Goal: Task Accomplishment & Management: Manage account settings

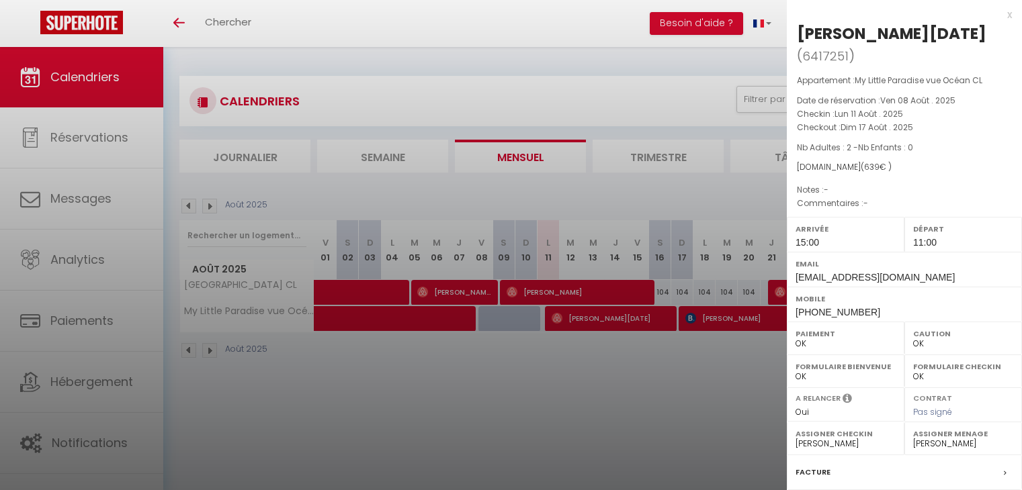
select select "37769"
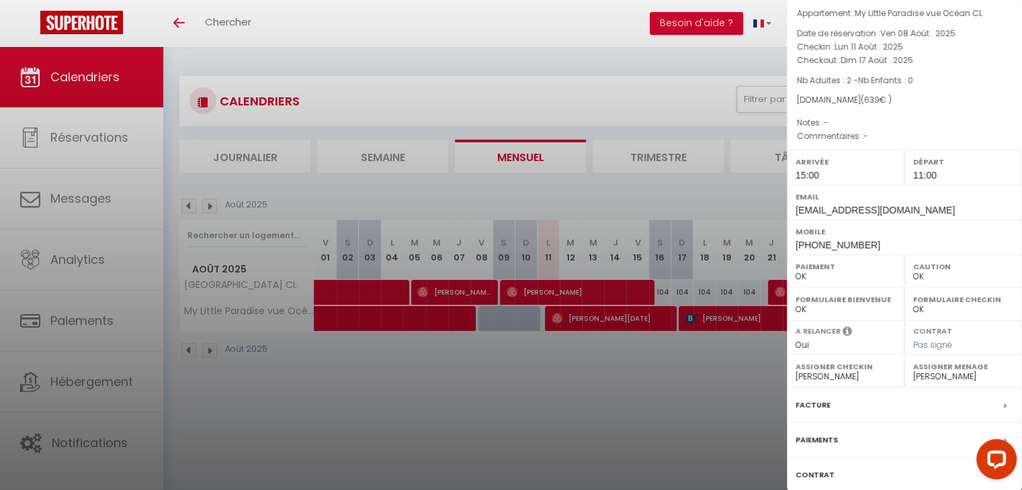
click at [556, 396] on div at bounding box center [511, 245] width 1022 height 490
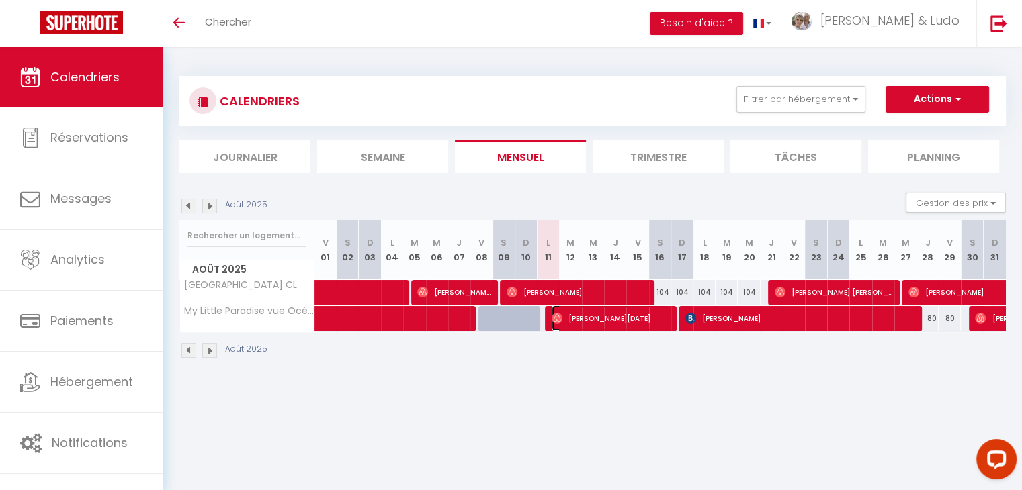
click at [593, 324] on span "[PERSON_NAME][DATE]" at bounding box center [611, 319] width 118 height 26
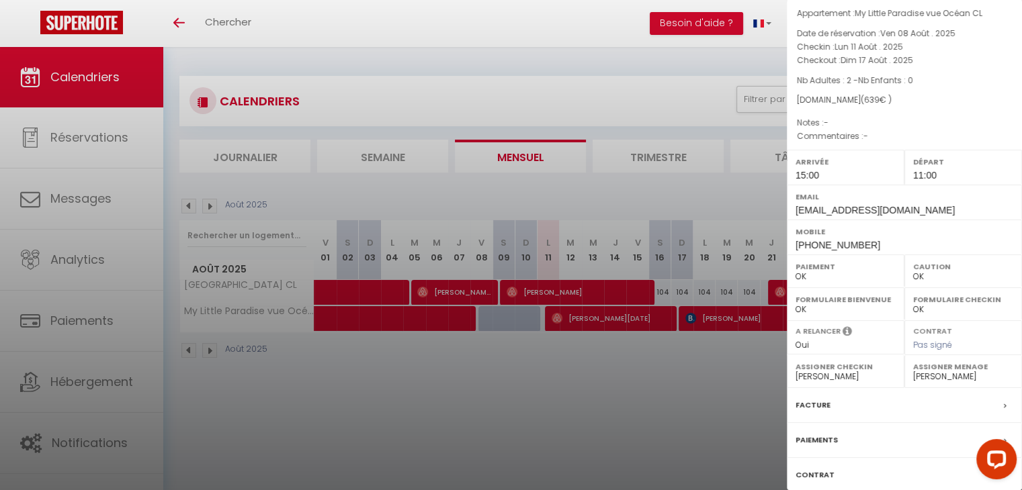
click at [699, 423] on div at bounding box center [511, 245] width 1022 height 490
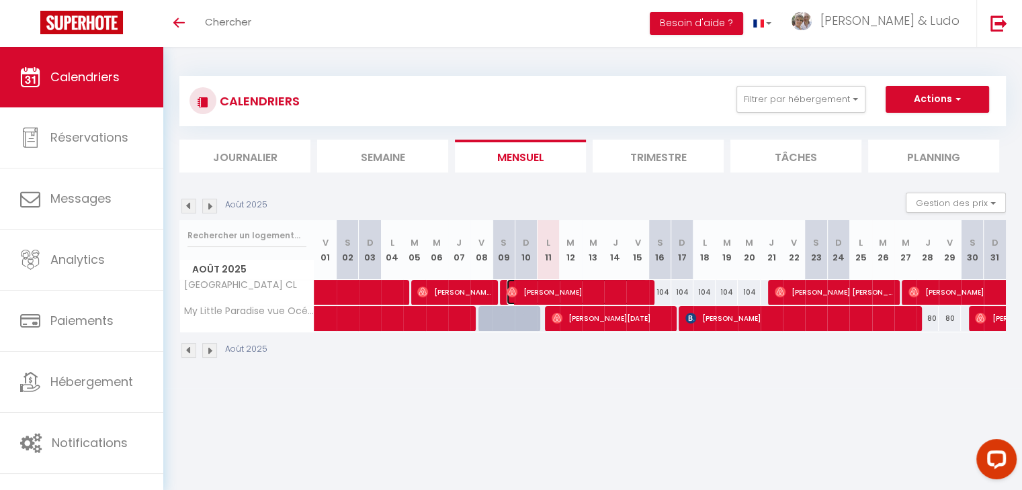
click at [551, 296] on span "[PERSON_NAME]" at bounding box center [577, 292] width 140 height 26
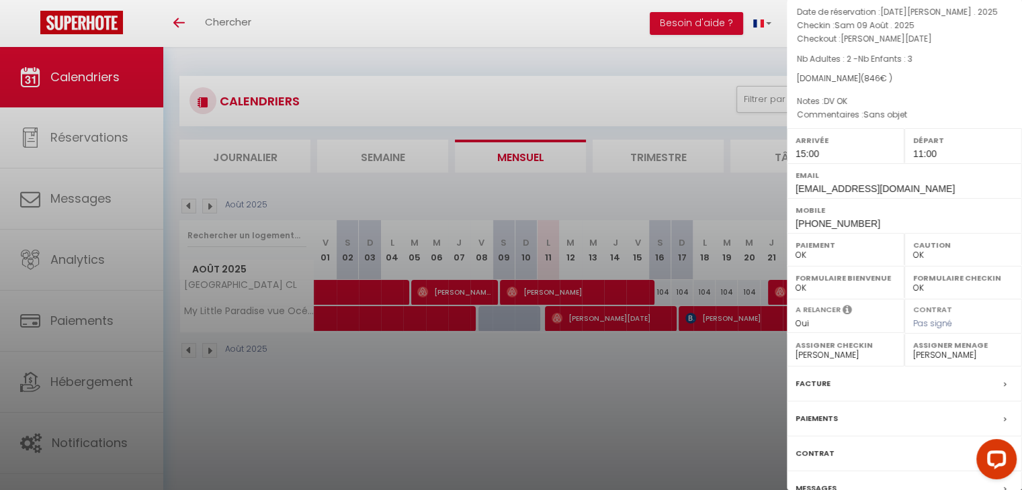
click at [541, 380] on div at bounding box center [511, 245] width 1022 height 490
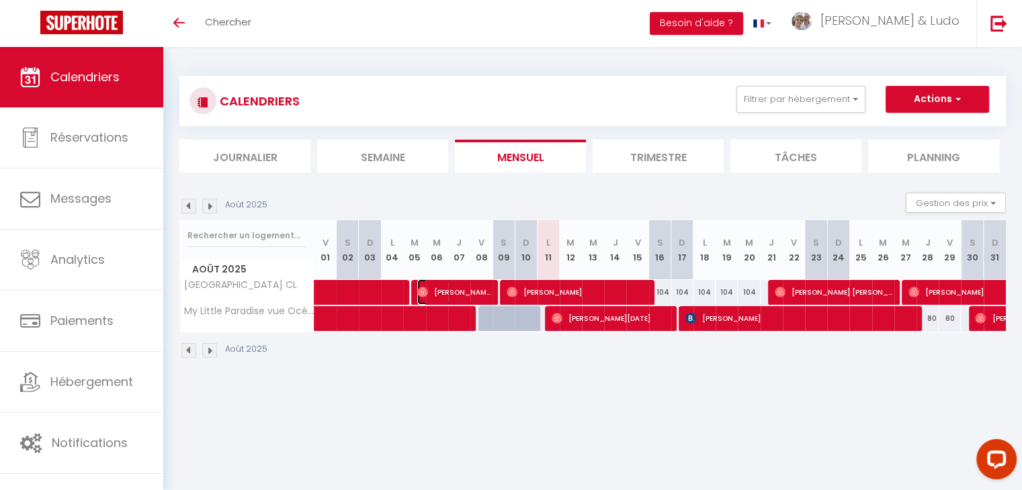
click at [457, 294] on span "[PERSON_NAME] [PERSON_NAME]" at bounding box center [454, 292] width 74 height 26
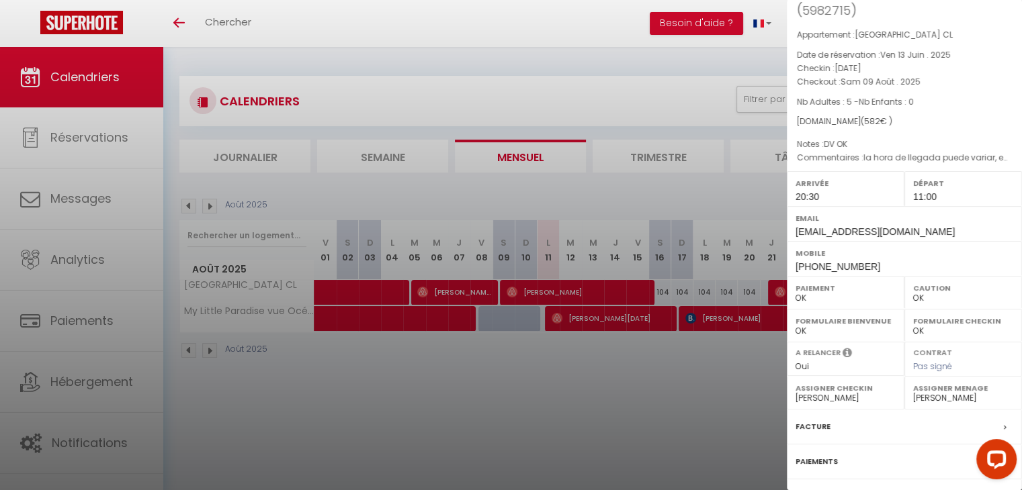
click at [669, 421] on div at bounding box center [511, 245] width 1022 height 490
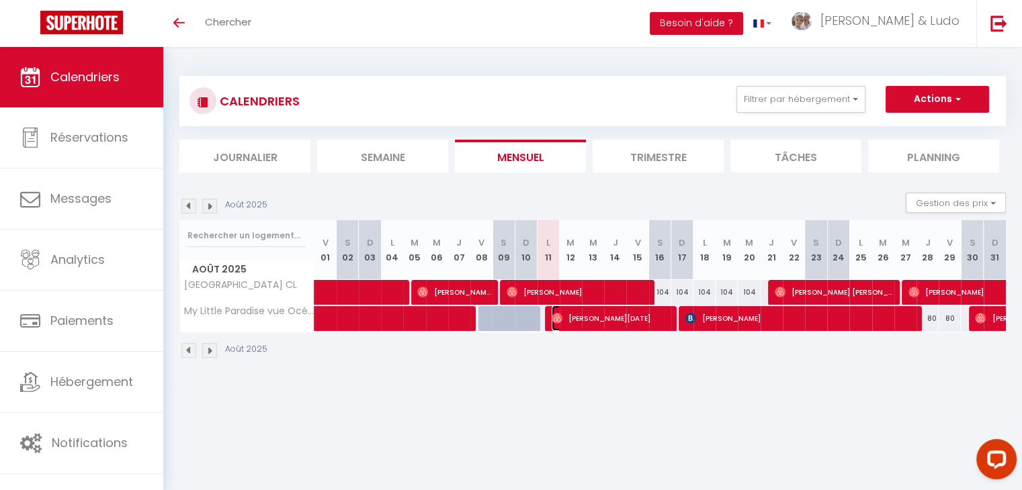
click at [617, 322] on span "[PERSON_NAME][DATE]" at bounding box center [611, 319] width 118 height 26
select select "1"
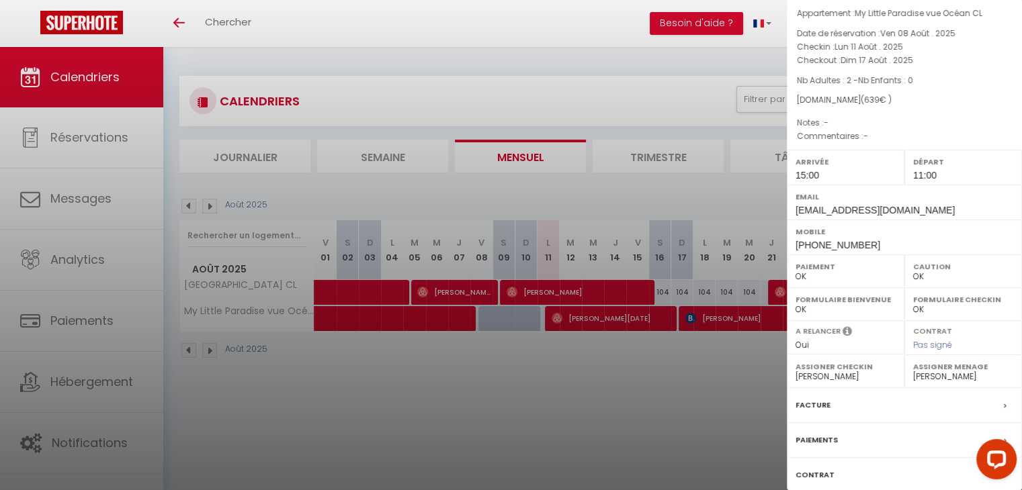
click at [729, 322] on div at bounding box center [511, 245] width 1022 height 490
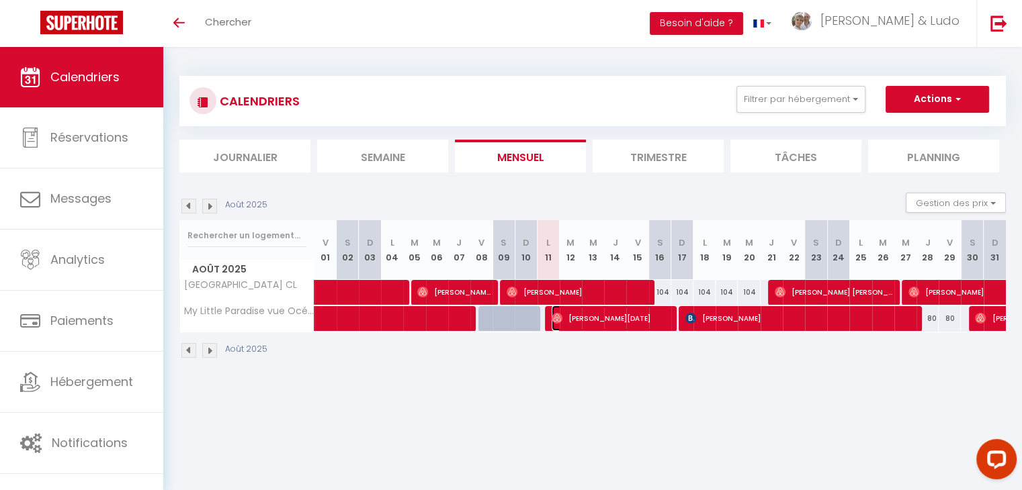
click at [634, 318] on span "[PERSON_NAME][DATE]" at bounding box center [611, 319] width 118 height 26
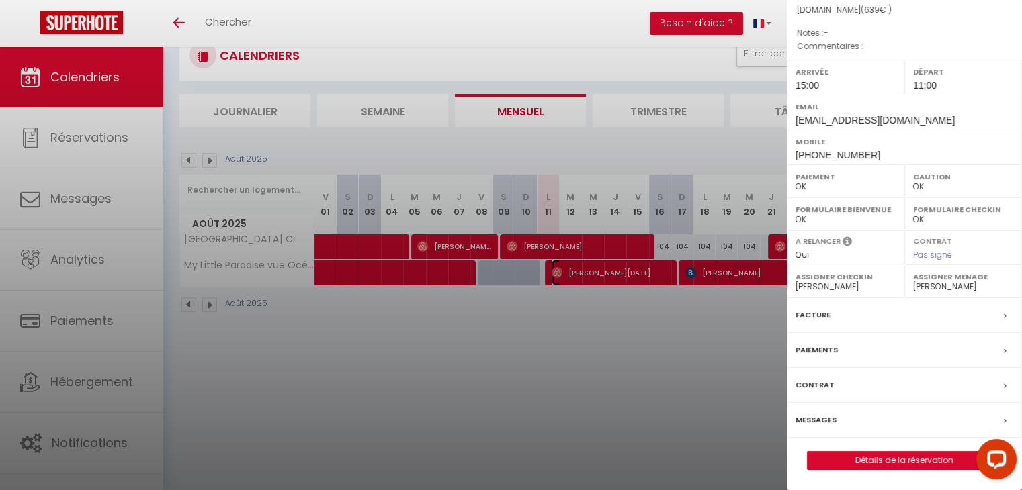
scroll to position [47, 0]
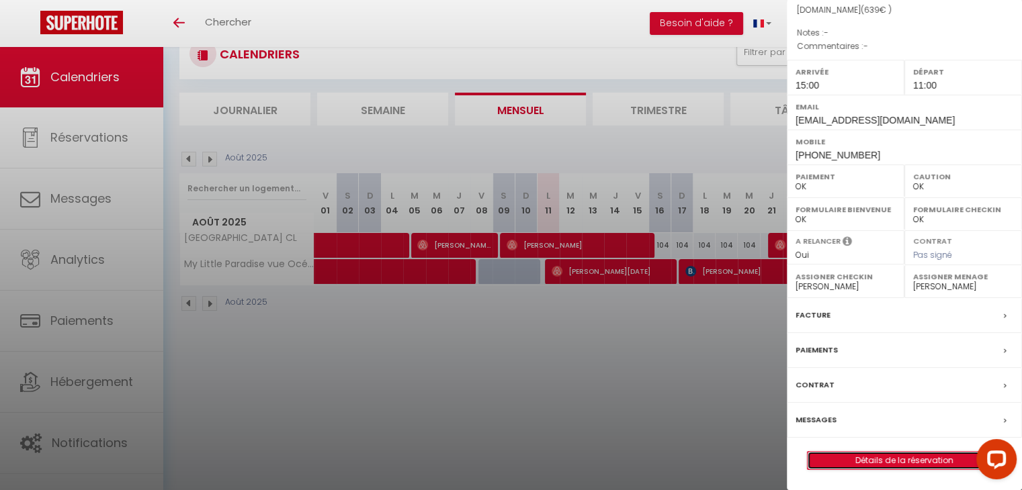
click at [908, 459] on link "Détails de la réservation" at bounding box center [904, 460] width 193 height 17
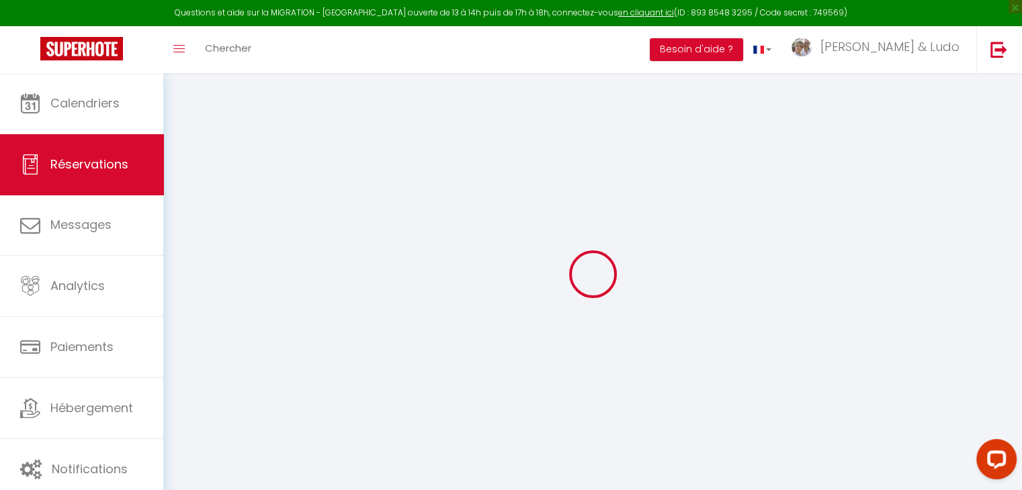
select select
checkbox input "false"
select select
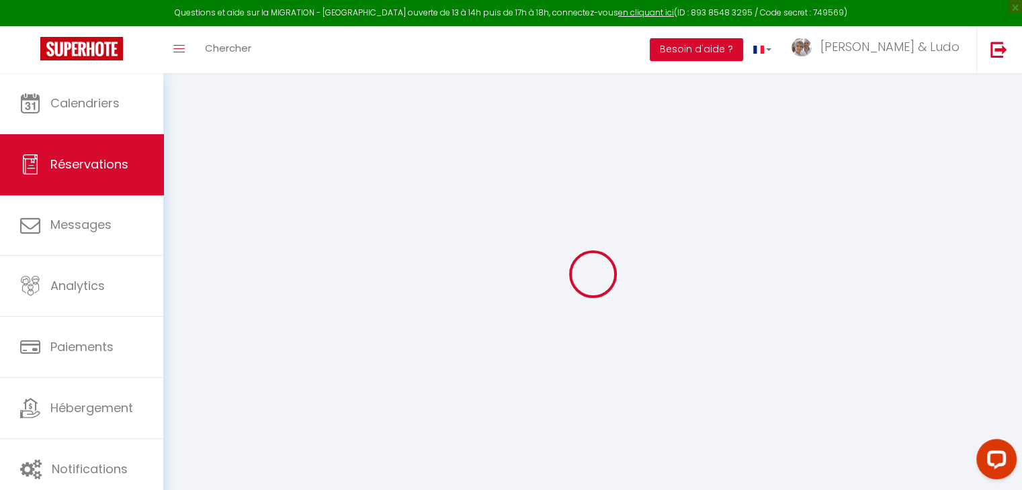
select select
checkbox input "false"
type \ "-"
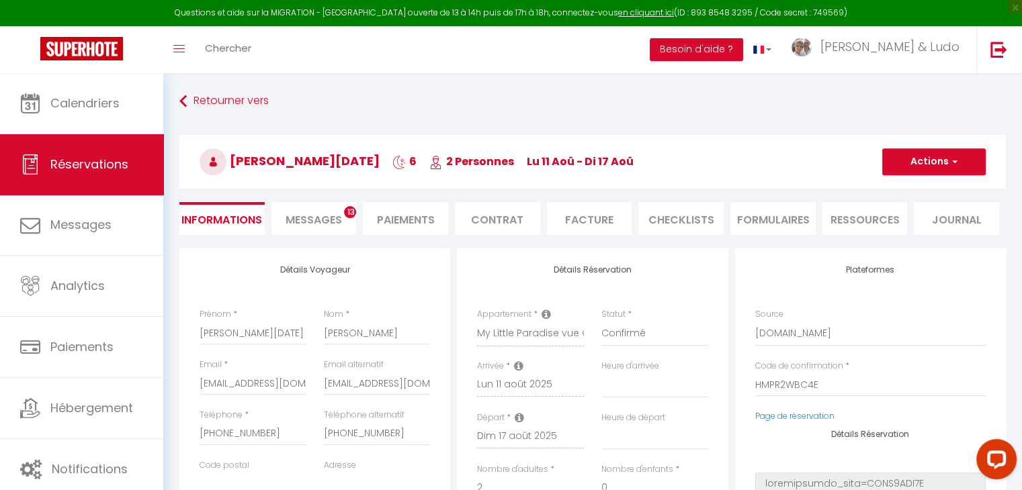
select select
type input "75"
select select
checkbox input "false"
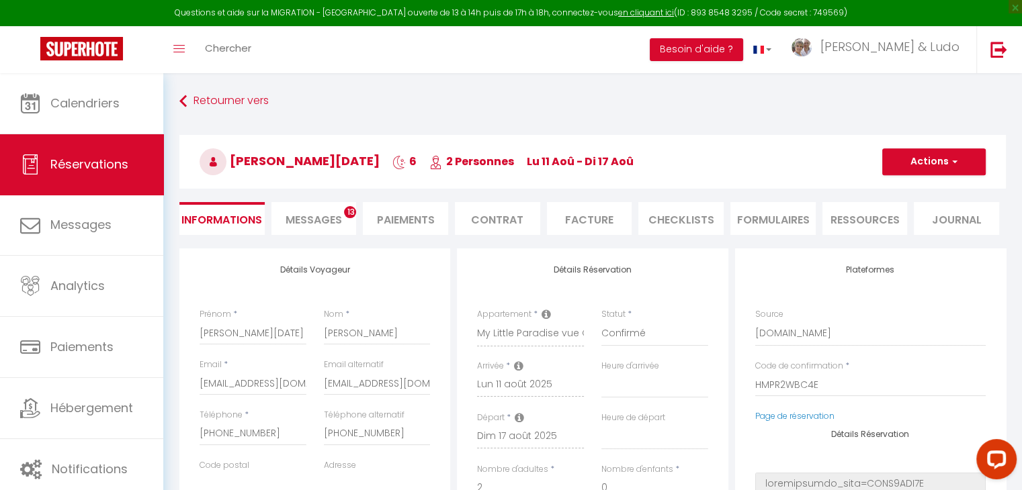
select select
checkbox input "false"
select select "15:00"
select select "11:00"
click at [336, 213] on span "Messages" at bounding box center [314, 219] width 56 height 15
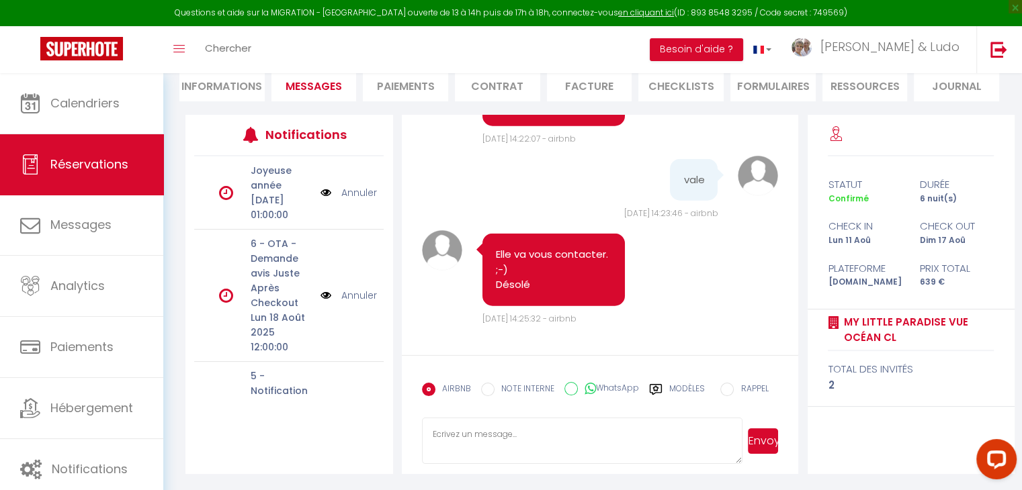
scroll to position [4004, 0]
